Goal: Task Accomplishment & Management: Use online tool/utility

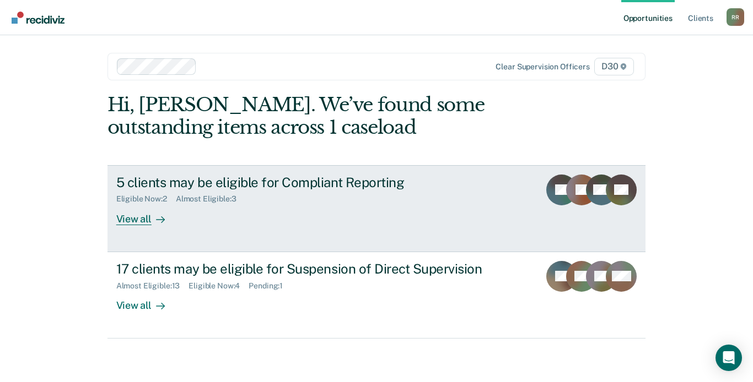
click at [154, 219] on div at bounding box center [158, 219] width 13 height 13
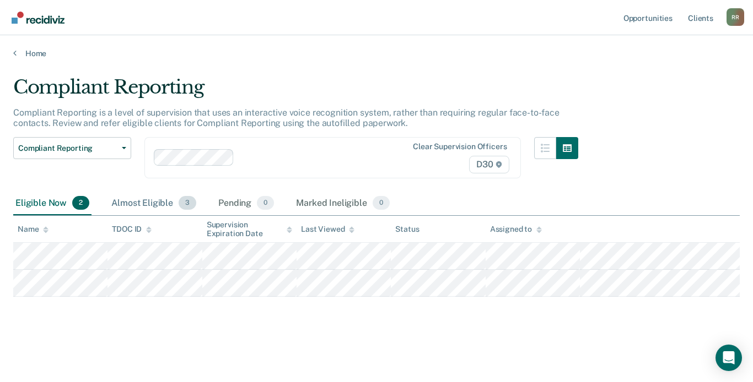
click at [164, 202] on div "Almost Eligible 3" at bounding box center [153, 204] width 89 height 24
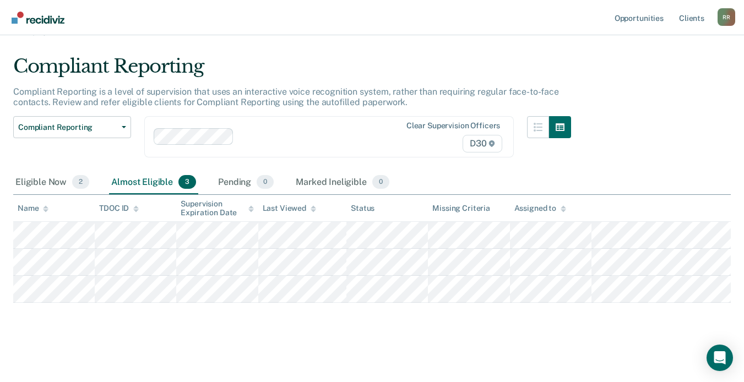
scroll to position [51, 0]
click at [126, 126] on icon "button" at bounding box center [124, 127] width 4 height 2
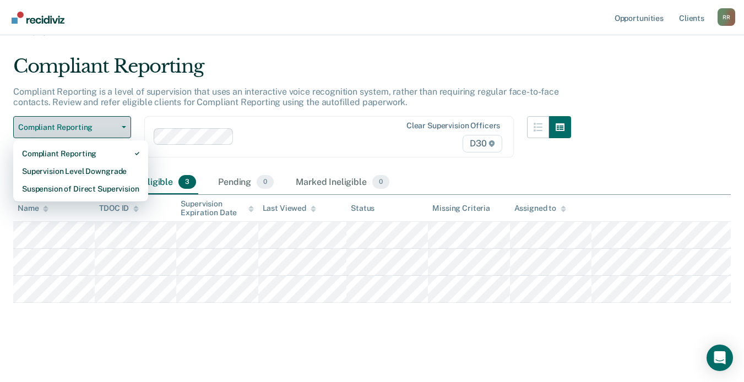
click at [126, 126] on icon "button" at bounding box center [124, 127] width 4 height 2
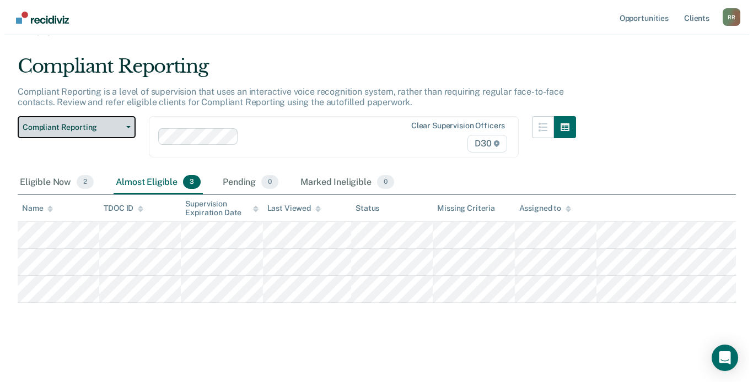
scroll to position [0, 0]
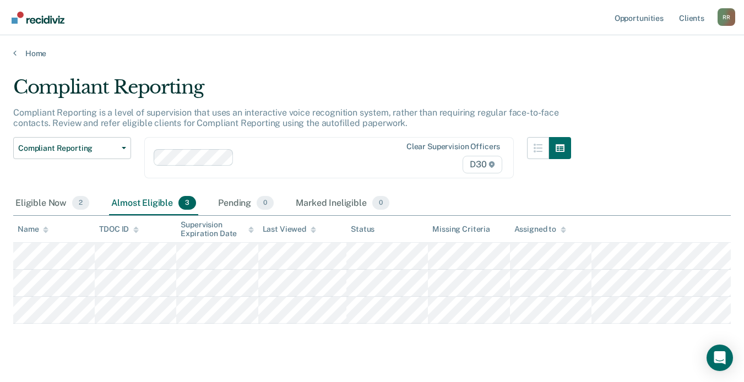
click at [13, 52] on div "Home" at bounding box center [372, 46] width 744 height 23
click at [26, 54] on link "Home" at bounding box center [372, 53] width 718 height 10
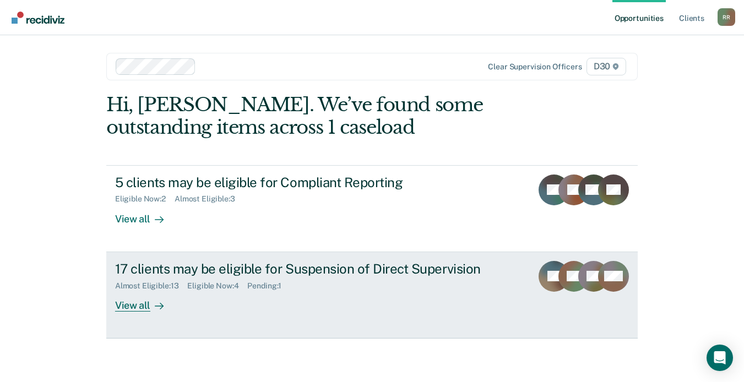
click at [142, 305] on div "View all" at bounding box center [146, 300] width 62 height 21
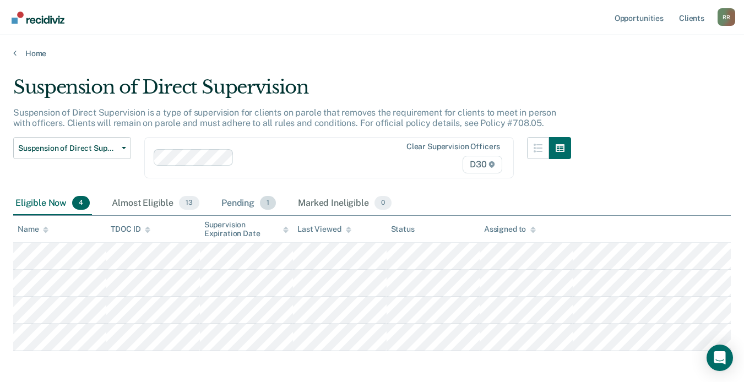
click at [255, 204] on div "Pending 1" at bounding box center [248, 204] width 59 height 24
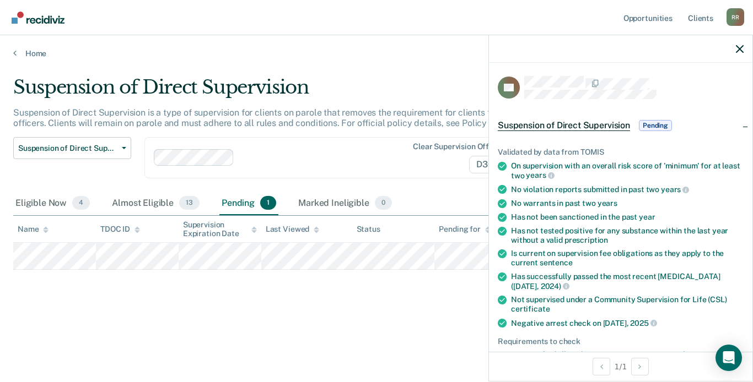
click at [653, 123] on span "Pending" at bounding box center [655, 125] width 33 height 11
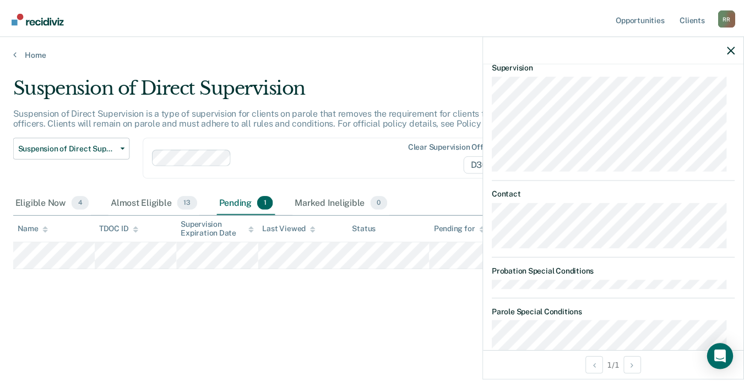
scroll to position [110, 0]
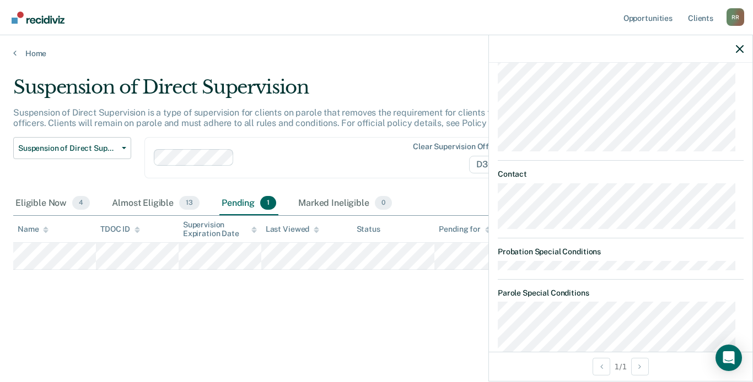
click at [735, 52] on div at bounding box center [620, 49] width 263 height 28
click at [738, 46] on icon "button" at bounding box center [740, 49] width 8 height 8
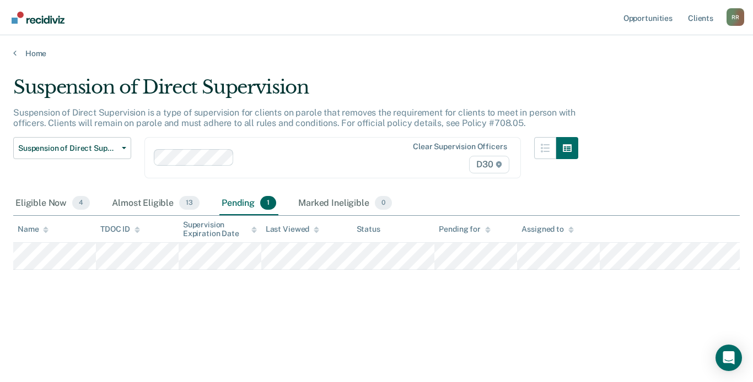
click at [488, 232] on icon at bounding box center [488, 231] width 6 height 3
click at [488, 228] on icon at bounding box center [488, 229] width 6 height 7
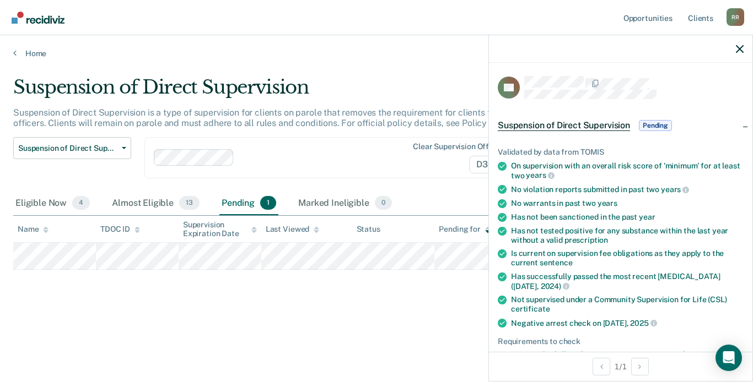
click at [150, 291] on div "Suspension of Direct Supervision Suspension of Direct Supervision is a type of …" at bounding box center [376, 188] width 726 height 224
click at [739, 49] on icon "button" at bounding box center [740, 49] width 8 height 8
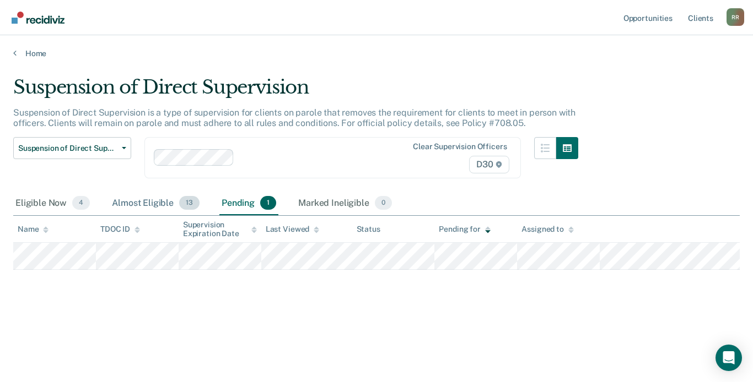
click at [167, 203] on div "Almost Eligible 13" at bounding box center [156, 204] width 92 height 24
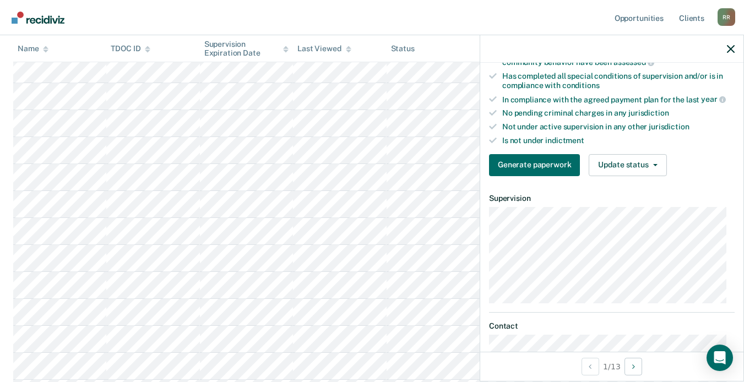
scroll to position [309, 0]
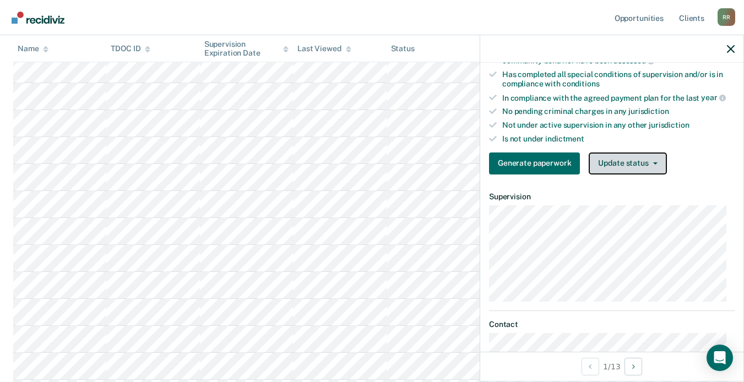
click at [656, 163] on icon "button" at bounding box center [655, 164] width 4 height 2
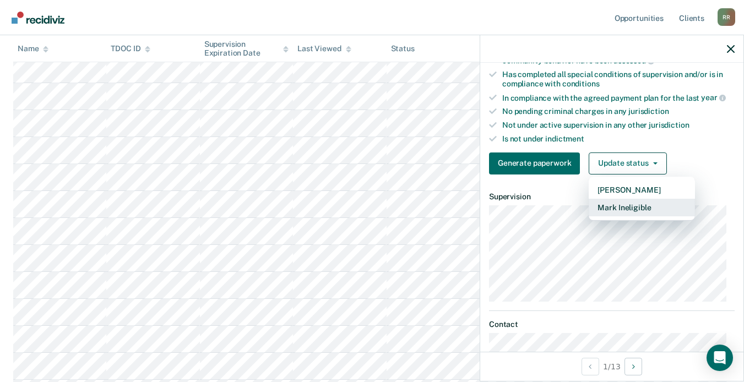
click at [651, 206] on button "Mark Ineligible" at bounding box center [642, 208] width 106 height 18
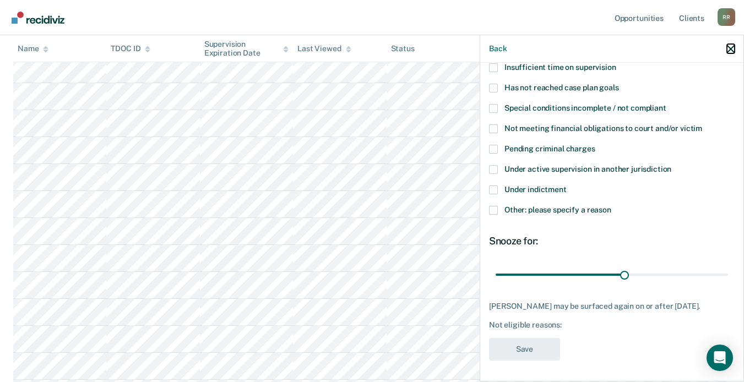
click at [730, 47] on icon "button" at bounding box center [731, 49] width 8 height 8
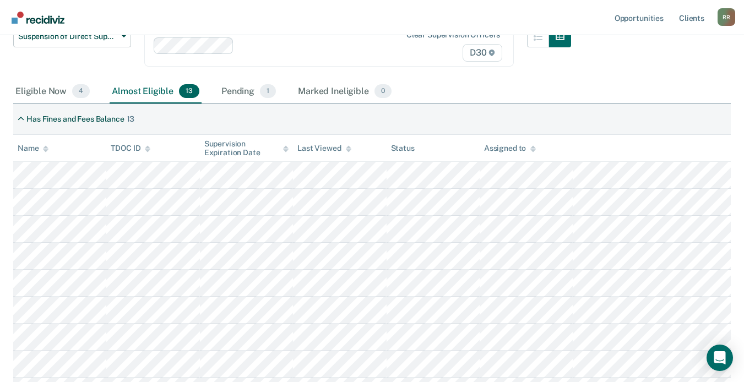
scroll to position [107, 0]
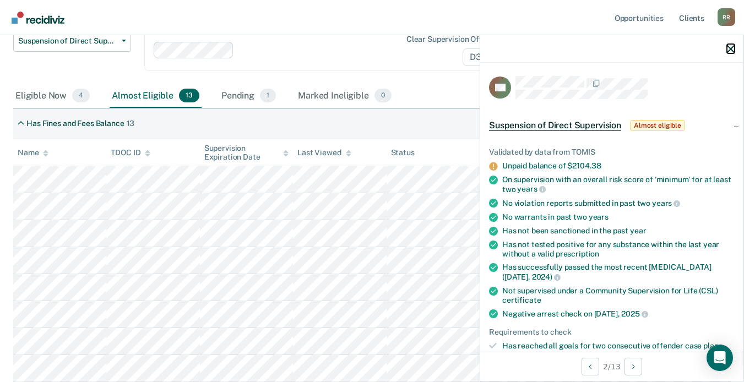
click at [732, 49] on icon "button" at bounding box center [731, 49] width 8 height 8
click at [729, 53] on div at bounding box center [611, 49] width 263 height 28
click at [733, 48] on icon "button" at bounding box center [731, 49] width 8 height 8
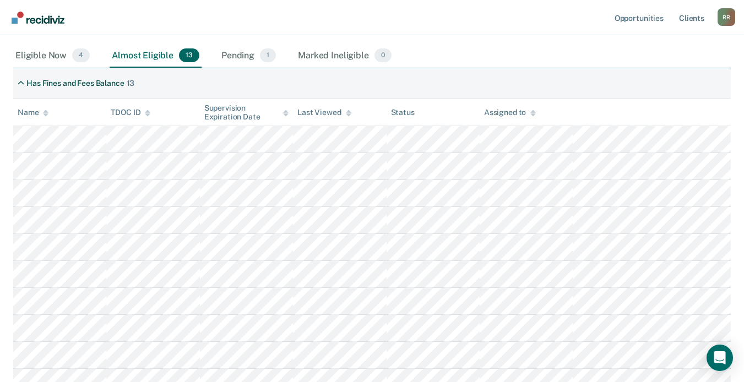
scroll to position [163, 0]
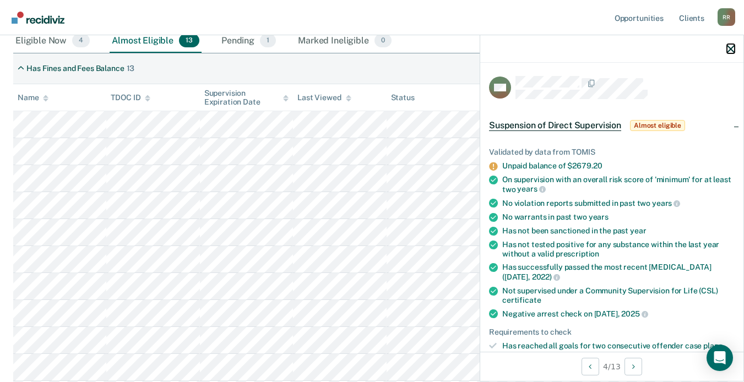
click at [733, 46] on icon "button" at bounding box center [731, 49] width 8 height 8
click at [732, 46] on icon "button" at bounding box center [731, 49] width 8 height 8
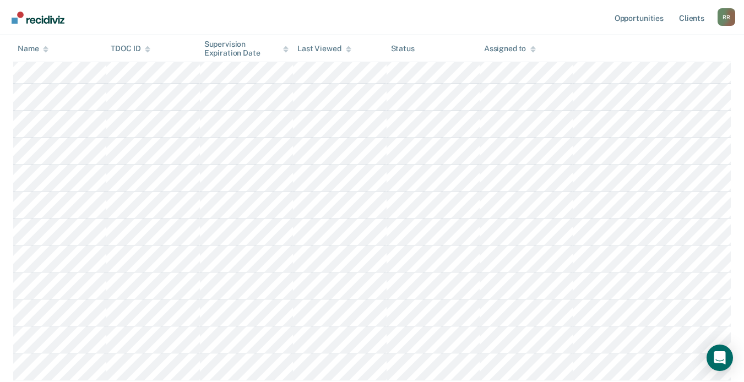
scroll to position [273, 0]
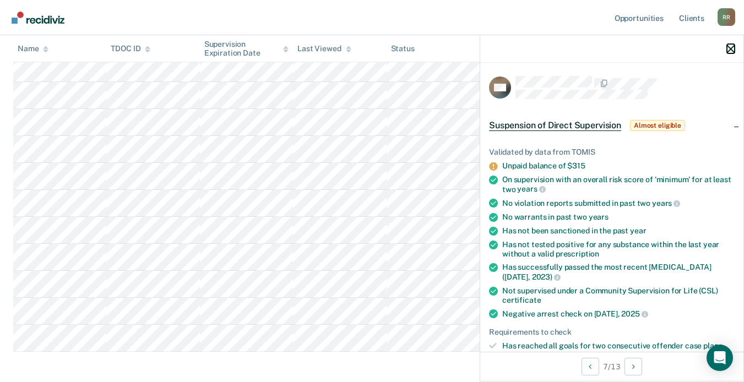
click at [728, 48] on icon "button" at bounding box center [731, 49] width 8 height 8
click at [731, 48] on icon "button" at bounding box center [731, 49] width 8 height 8
click at [732, 48] on icon "button" at bounding box center [731, 49] width 8 height 8
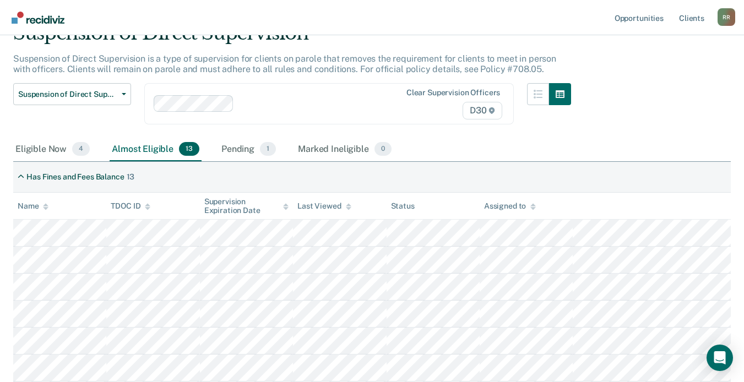
scroll to position [46, 0]
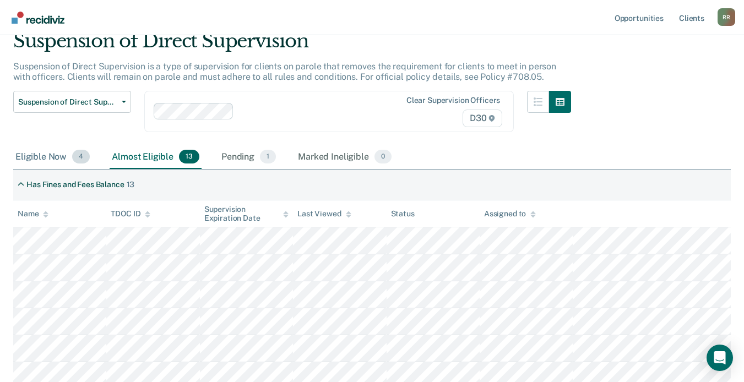
click at [56, 156] on div "Eligible Now 4" at bounding box center [52, 157] width 79 height 24
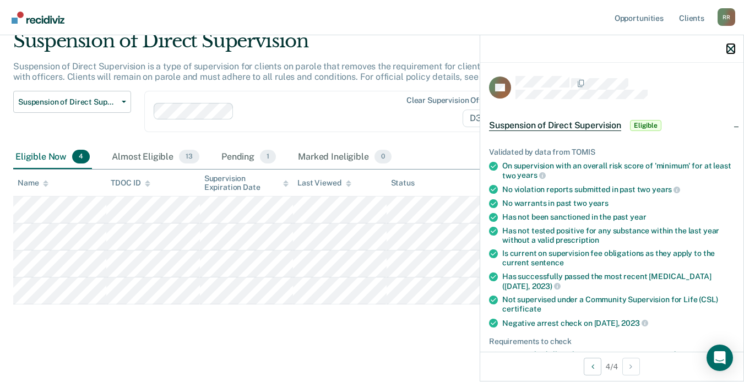
click at [731, 48] on icon "button" at bounding box center [731, 49] width 8 height 8
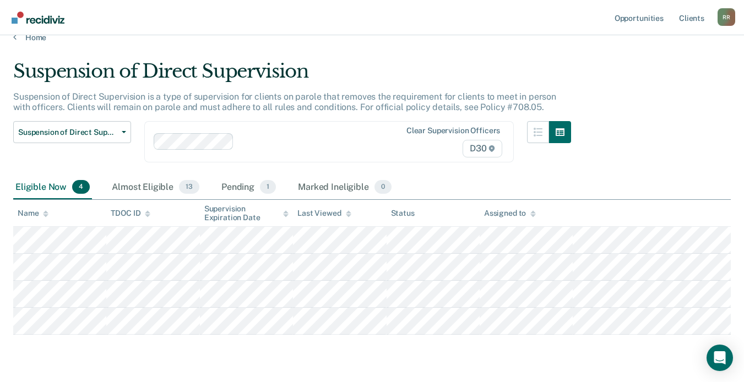
scroll to position [0, 0]
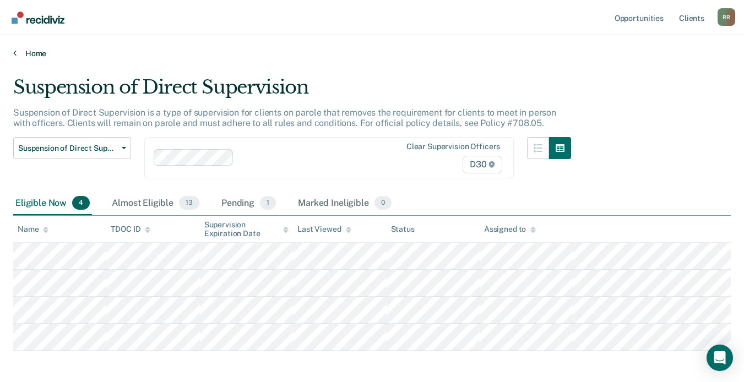
click at [41, 53] on link "Home" at bounding box center [372, 53] width 718 height 10
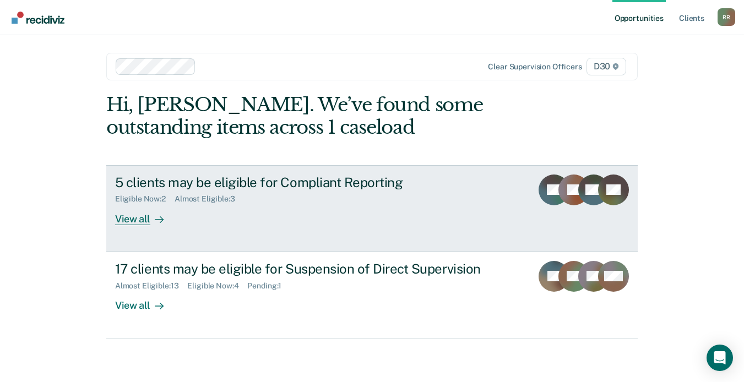
click at [137, 220] on div "View all" at bounding box center [146, 214] width 62 height 21
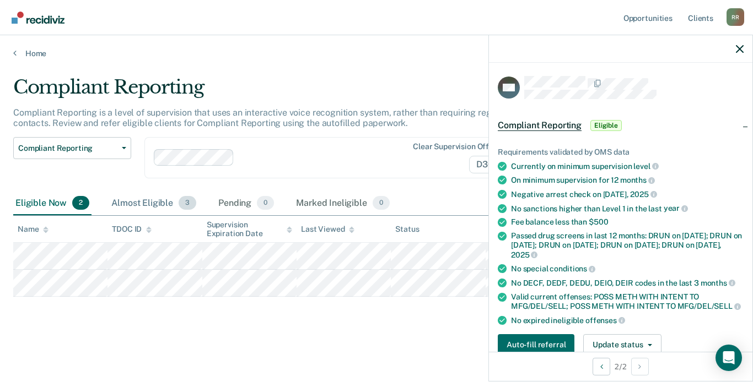
click at [170, 202] on div "Almost Eligible 3" at bounding box center [153, 204] width 89 height 24
